Goal: Task Accomplishment & Management: Manage account settings

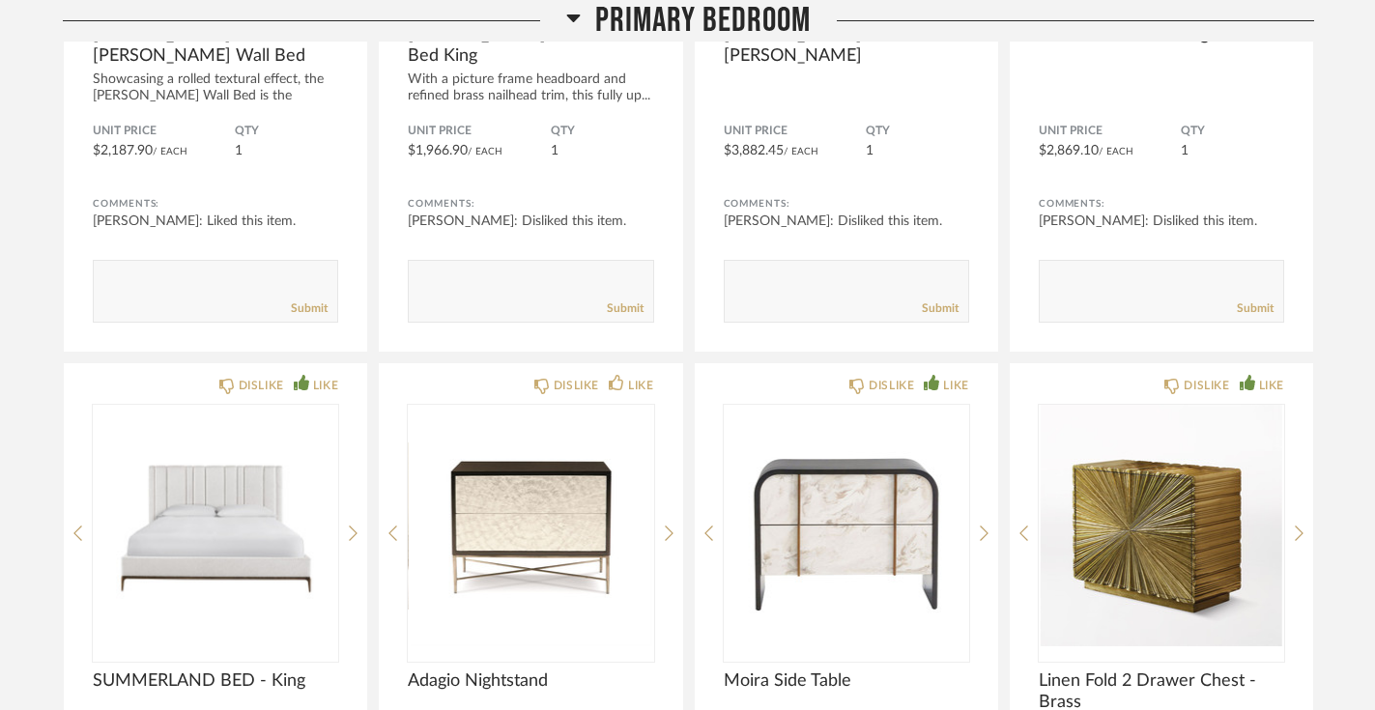
scroll to position [8861, 0]
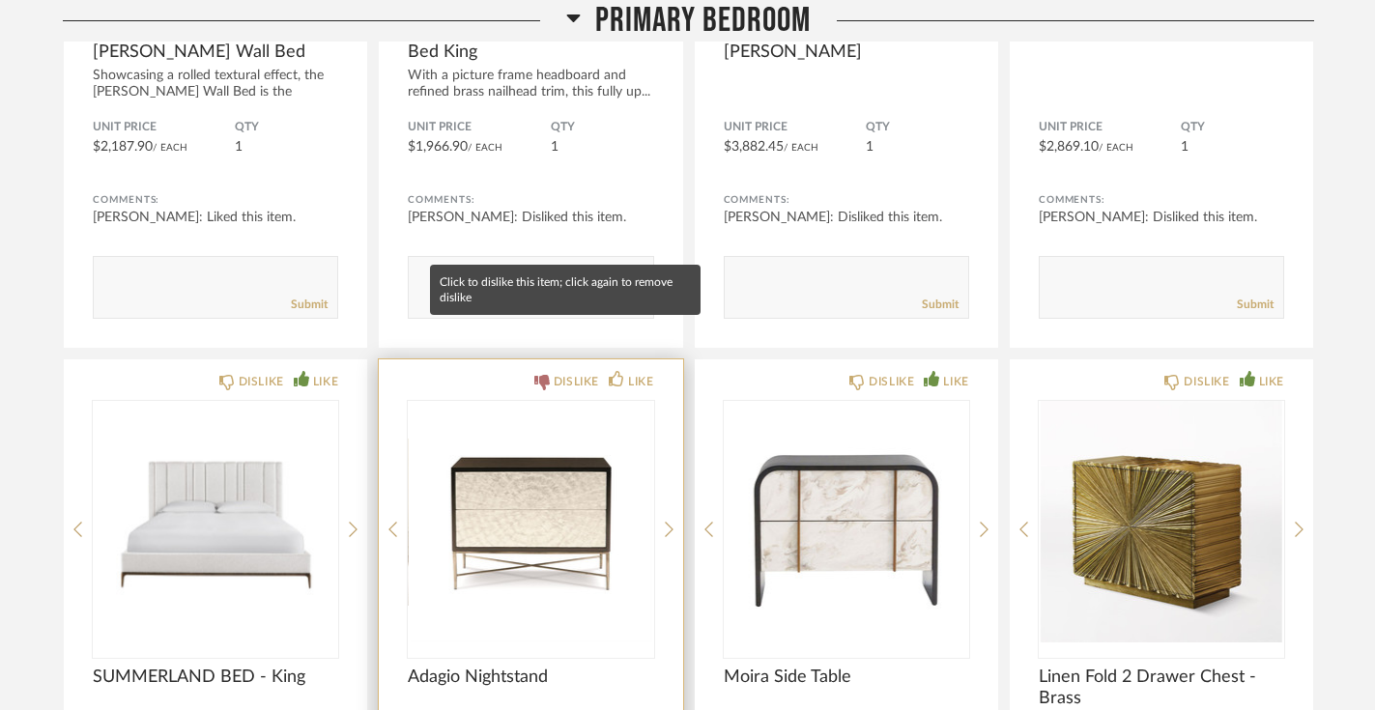
click at [575, 372] on div "DISLIKE" at bounding box center [576, 381] width 45 height 19
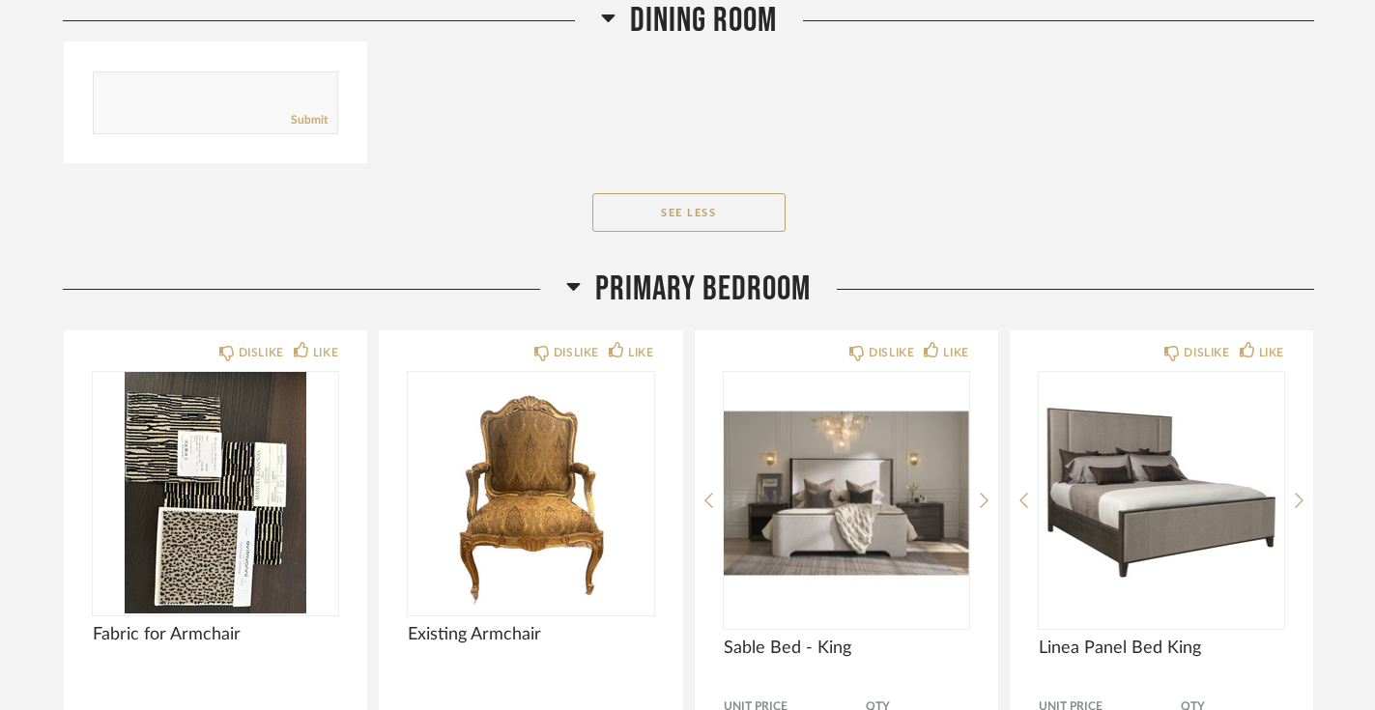
scroll to position [7653, 0]
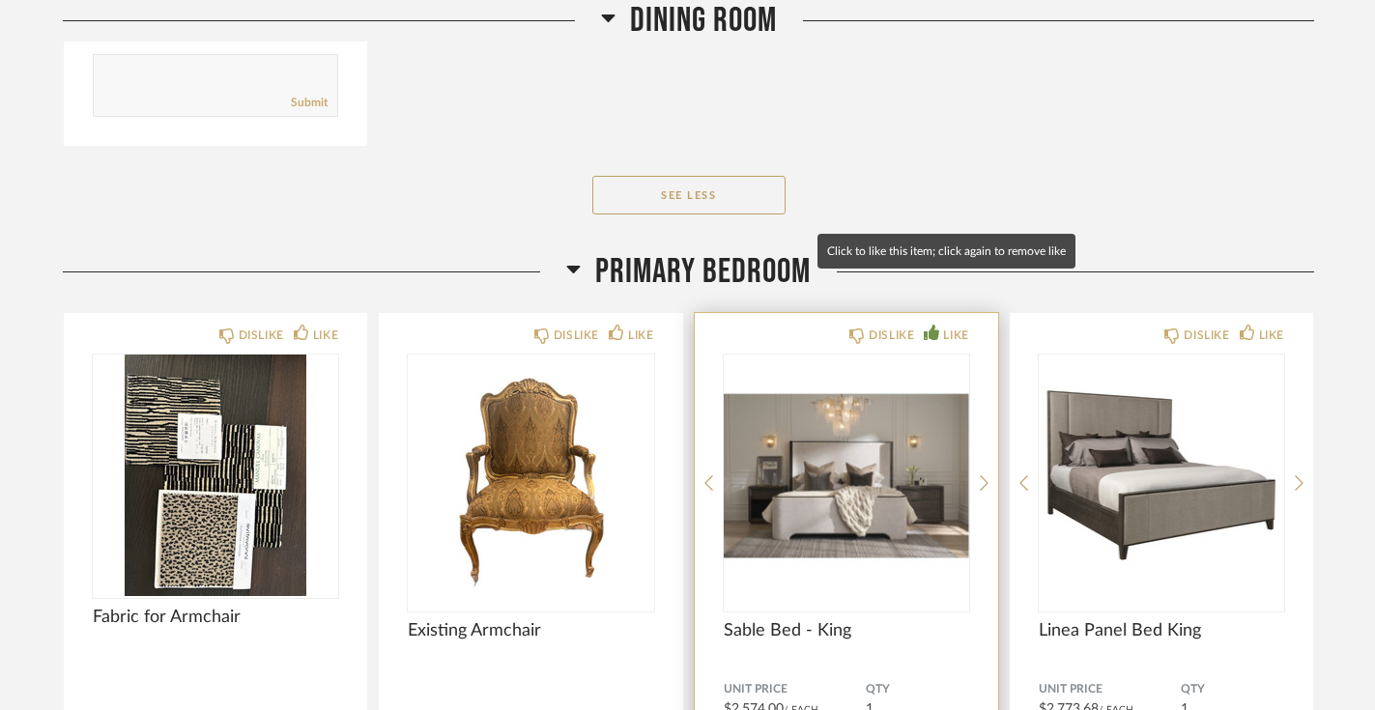
click at [956, 326] on div "LIKE" at bounding box center [955, 335] width 25 height 19
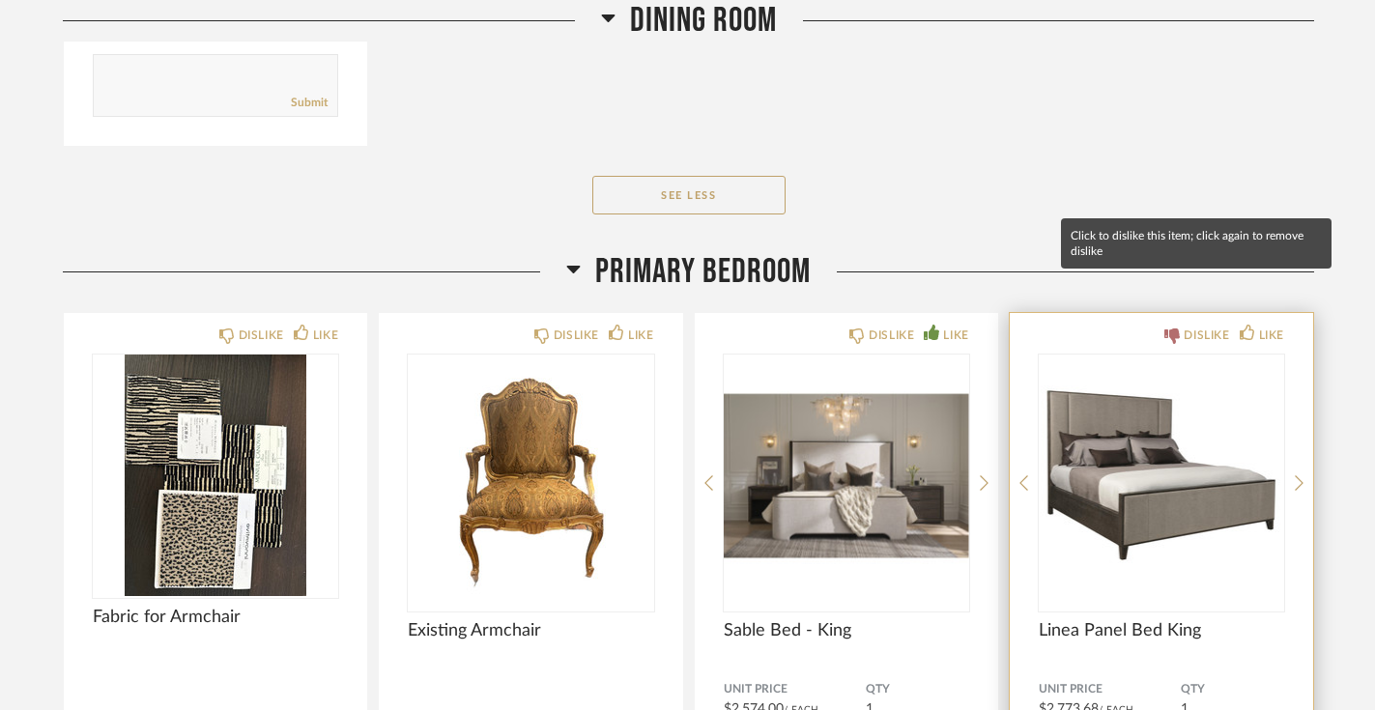
click at [1196, 326] on div "DISLIKE" at bounding box center [1206, 335] width 45 height 19
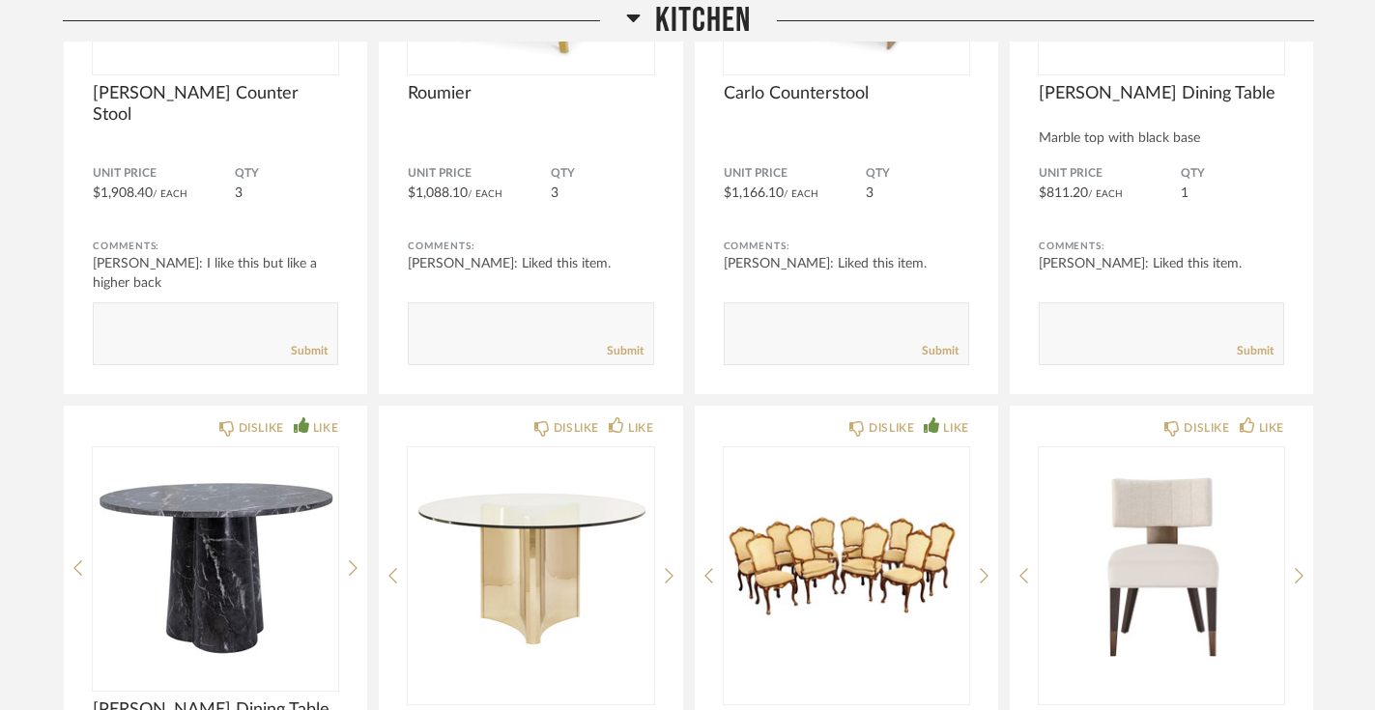
scroll to position [4714, 0]
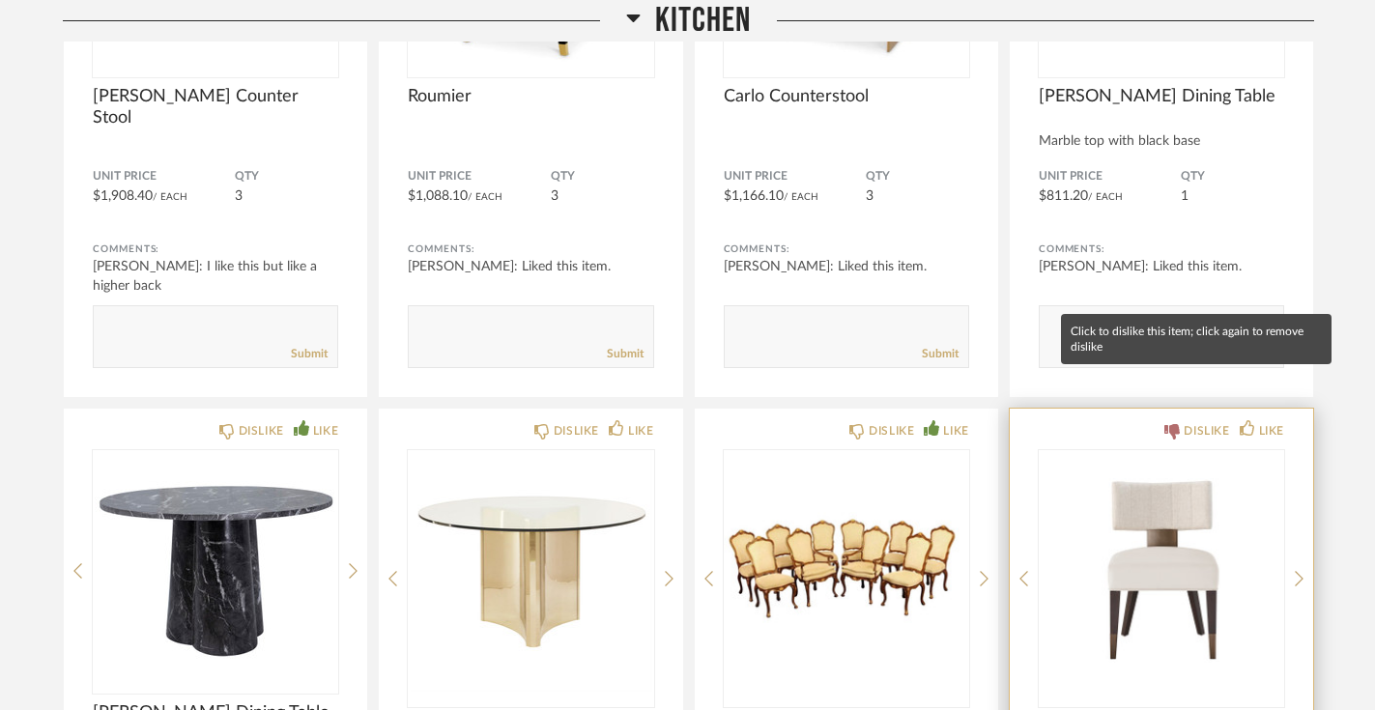
click at [1187, 421] on div "DISLIKE" at bounding box center [1206, 430] width 45 height 19
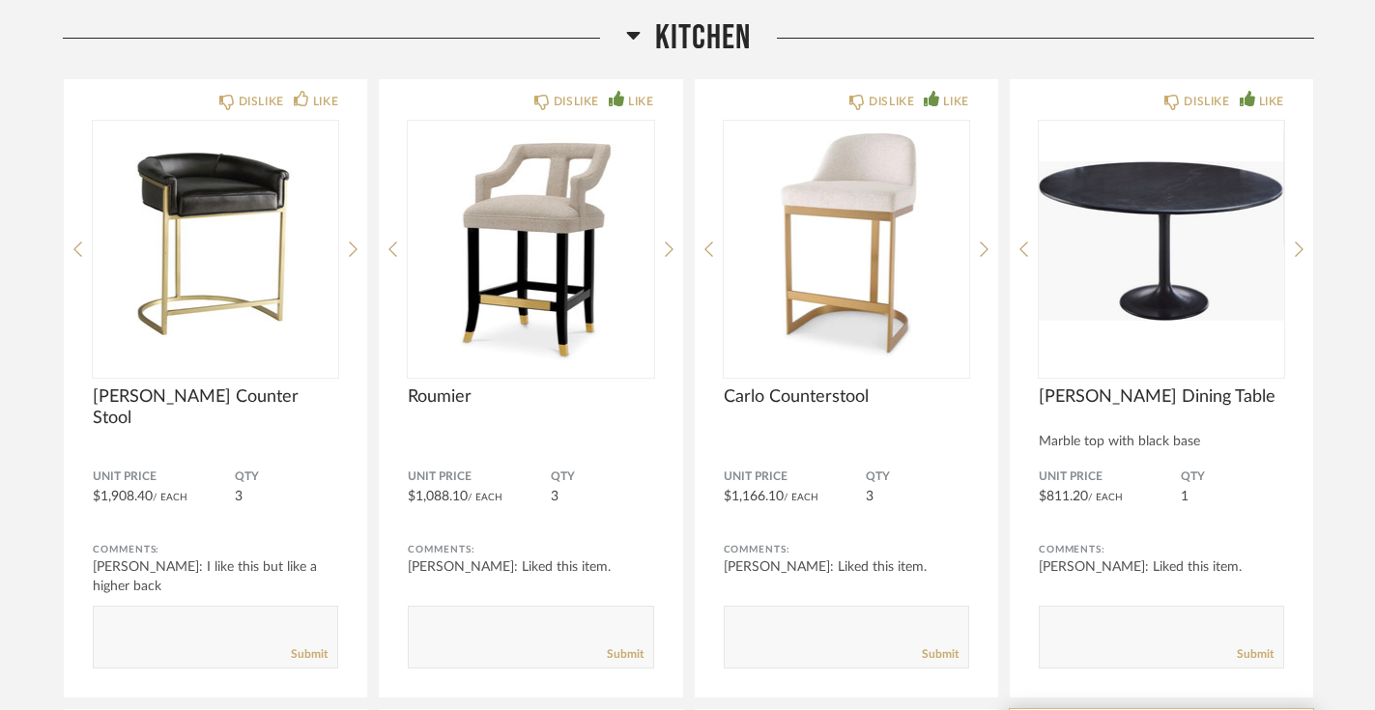
scroll to position [4410, 0]
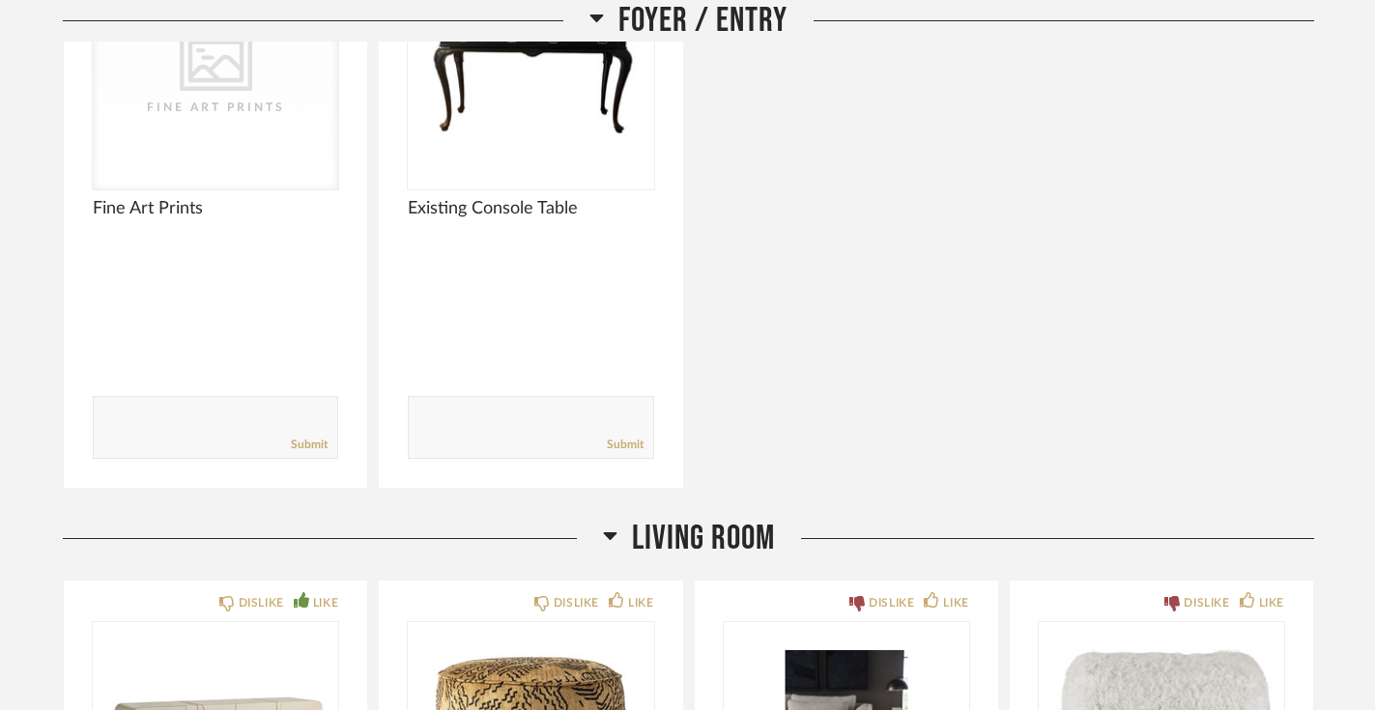
scroll to position [1211, 0]
